Goal: Task Accomplishment & Management: Use online tool/utility

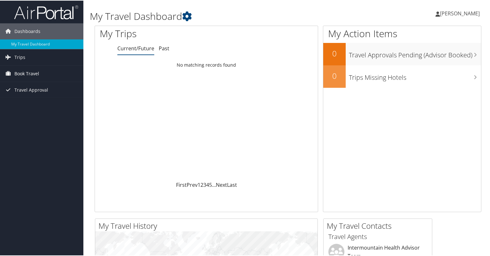
click at [24, 73] on span "Book Travel" at bounding box center [26, 73] width 25 height 16
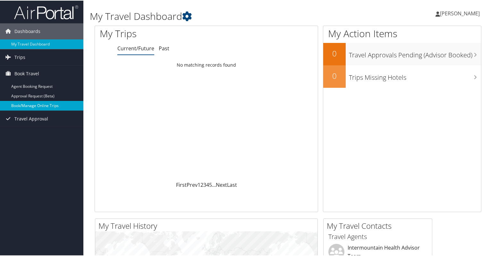
click at [25, 105] on link "Book/Manage Online Trips" at bounding box center [41, 105] width 83 height 10
click at [458, 14] on span "[PERSON_NAME]" at bounding box center [460, 12] width 40 height 7
click at [42, 104] on link "Book/Manage Online Trips" at bounding box center [41, 105] width 83 height 10
